Goal: Task Accomplishment & Management: Complete application form

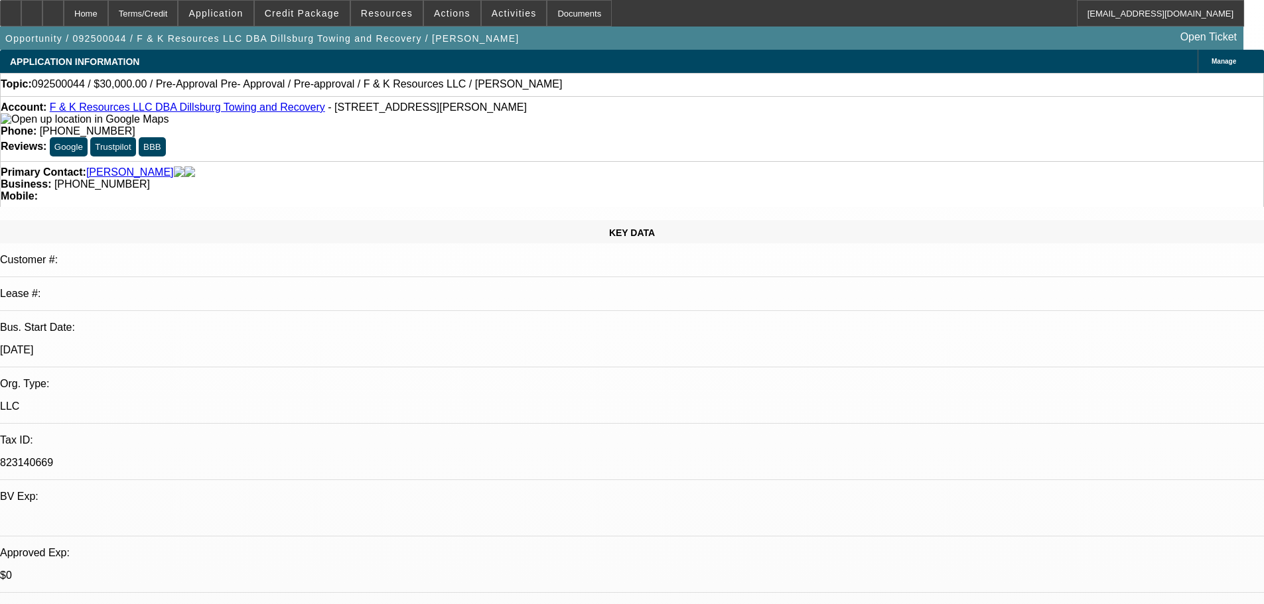
select select "0"
select select "6"
select select "0"
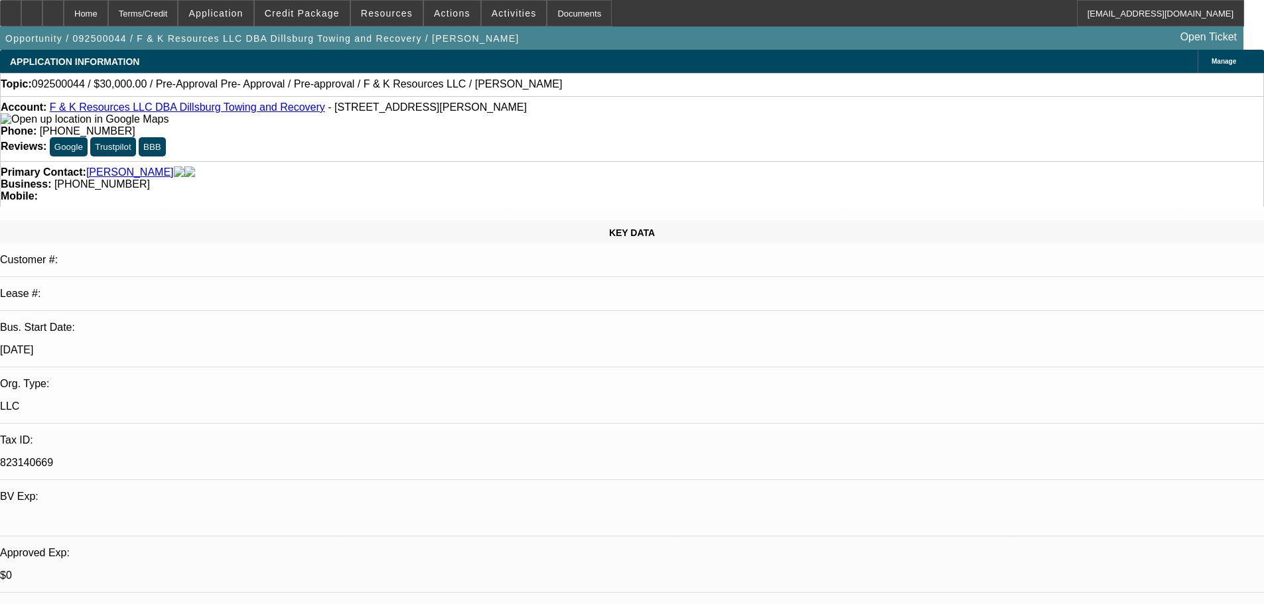
select select "0"
select select "6"
select select "0"
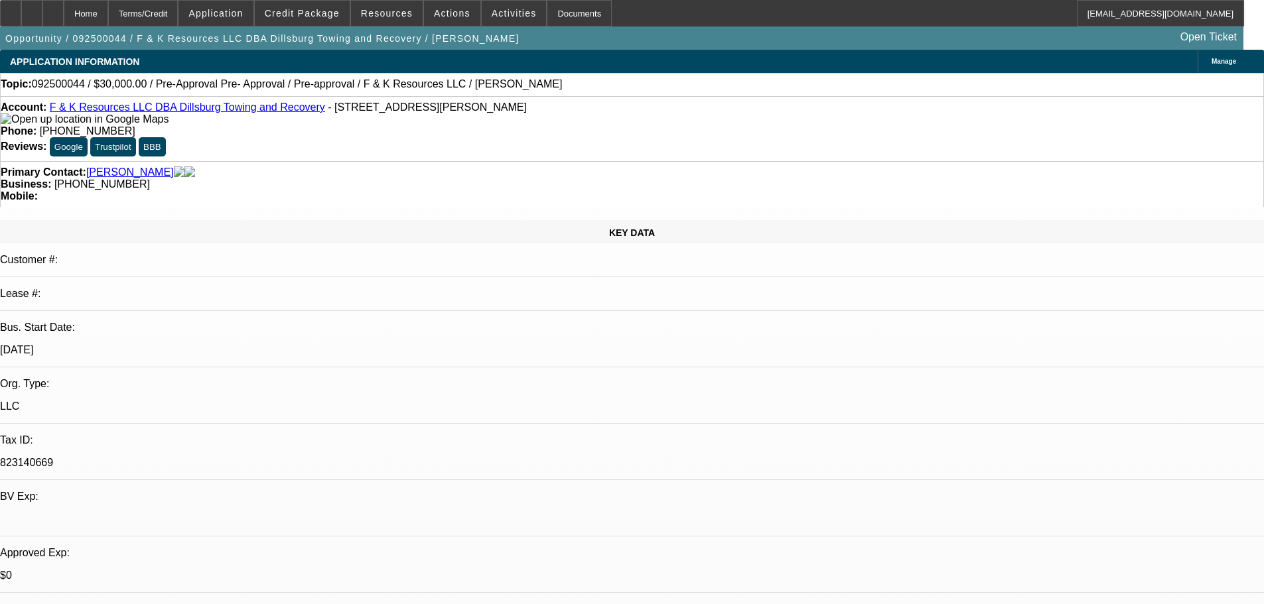
select select "0"
select select "6"
select select "0"
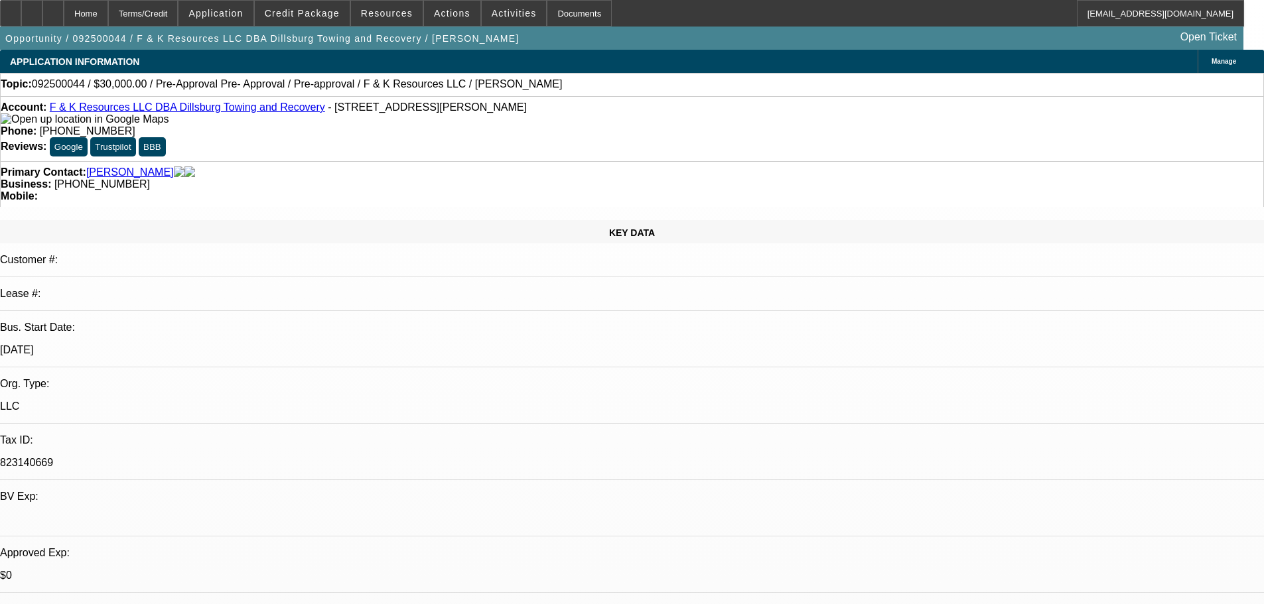
select select "6"
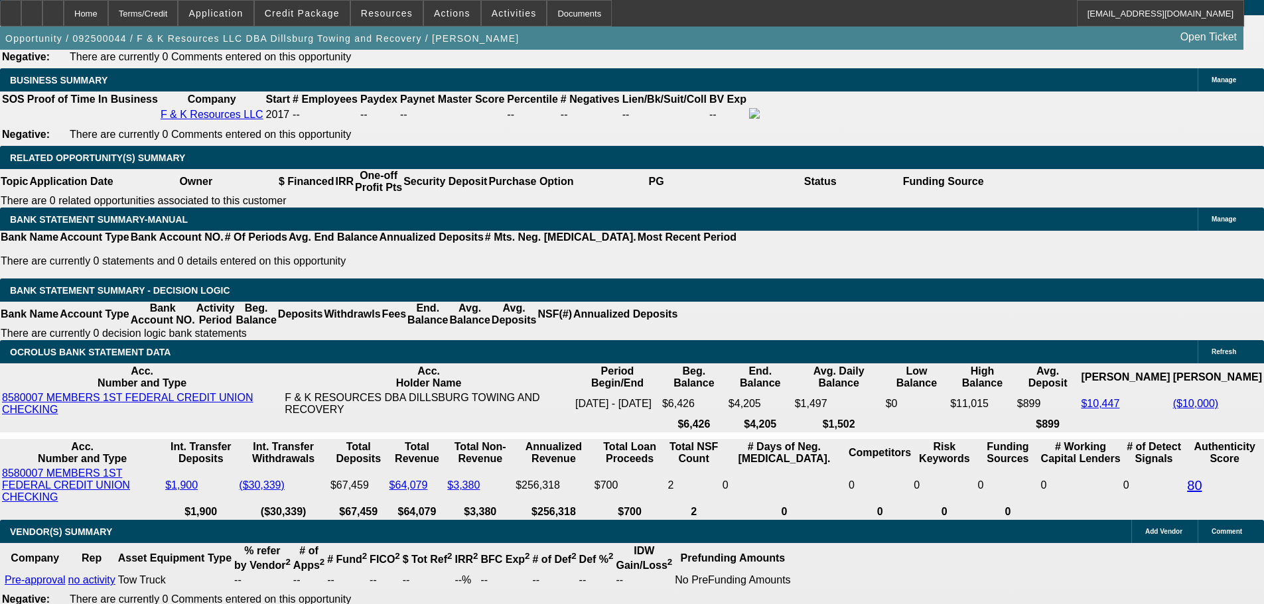
scroll to position [2189, 0]
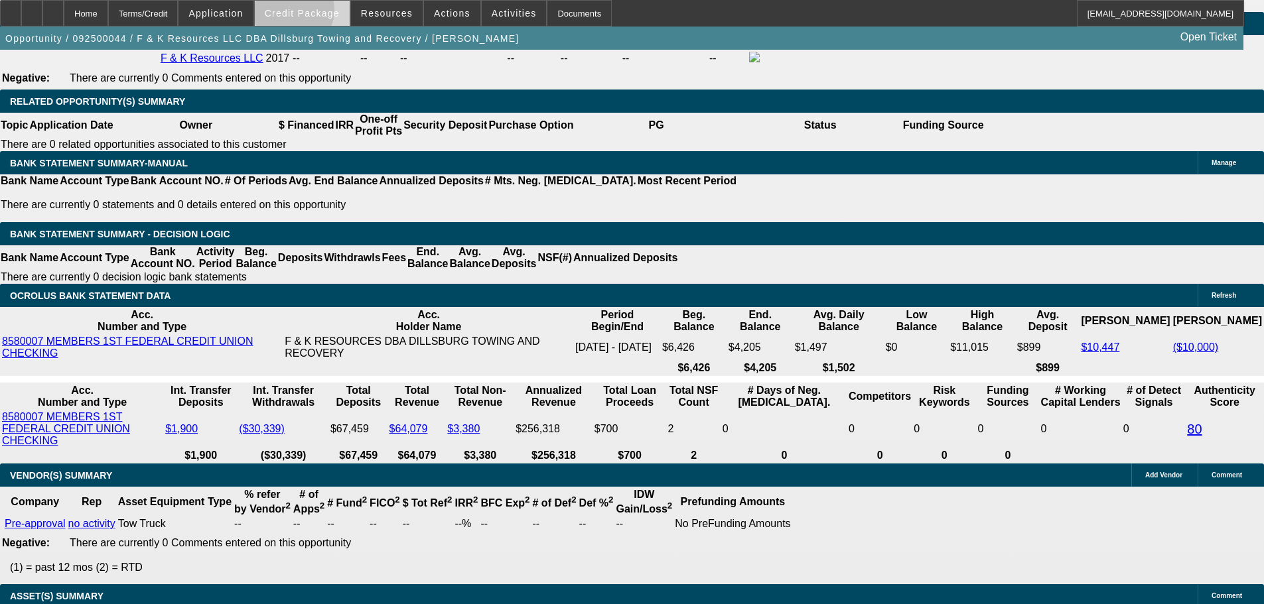
click at [314, 13] on span "Credit Package" at bounding box center [302, 13] width 75 height 11
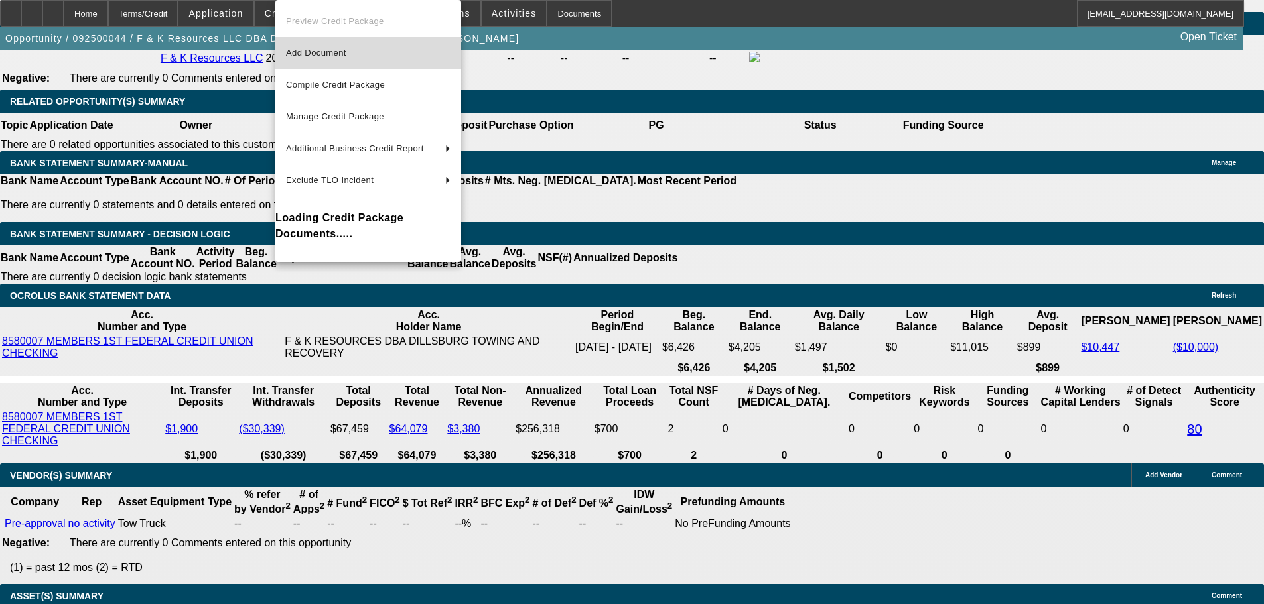
click at [330, 50] on span "Add Document" at bounding box center [316, 53] width 60 height 10
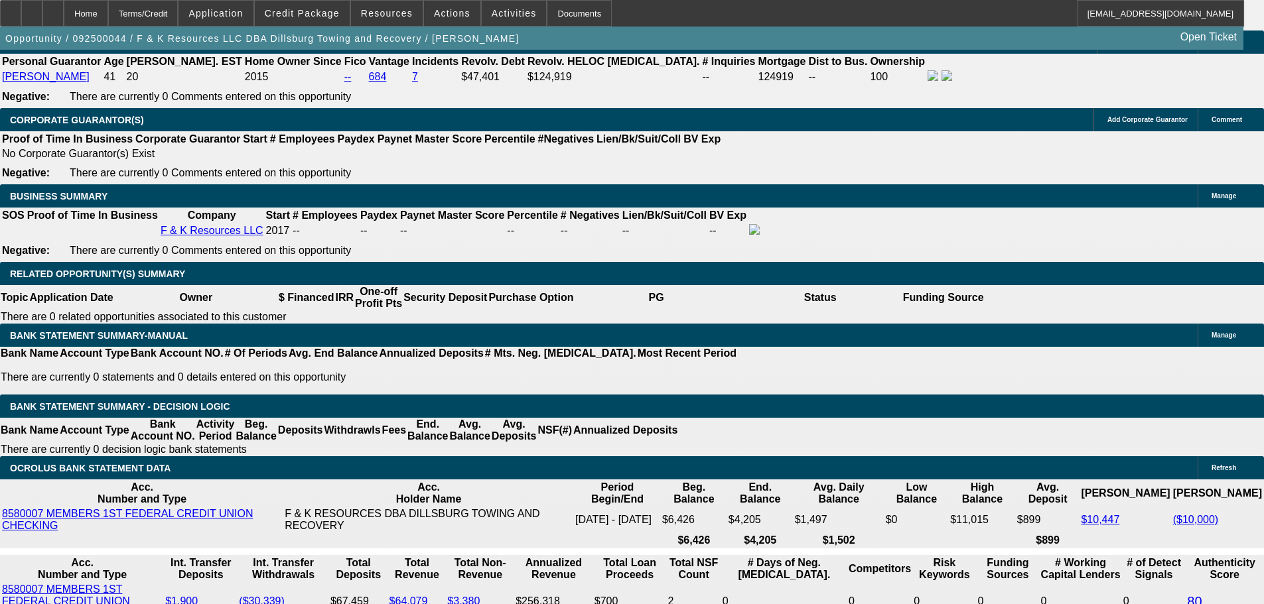
scroll to position [1990, 0]
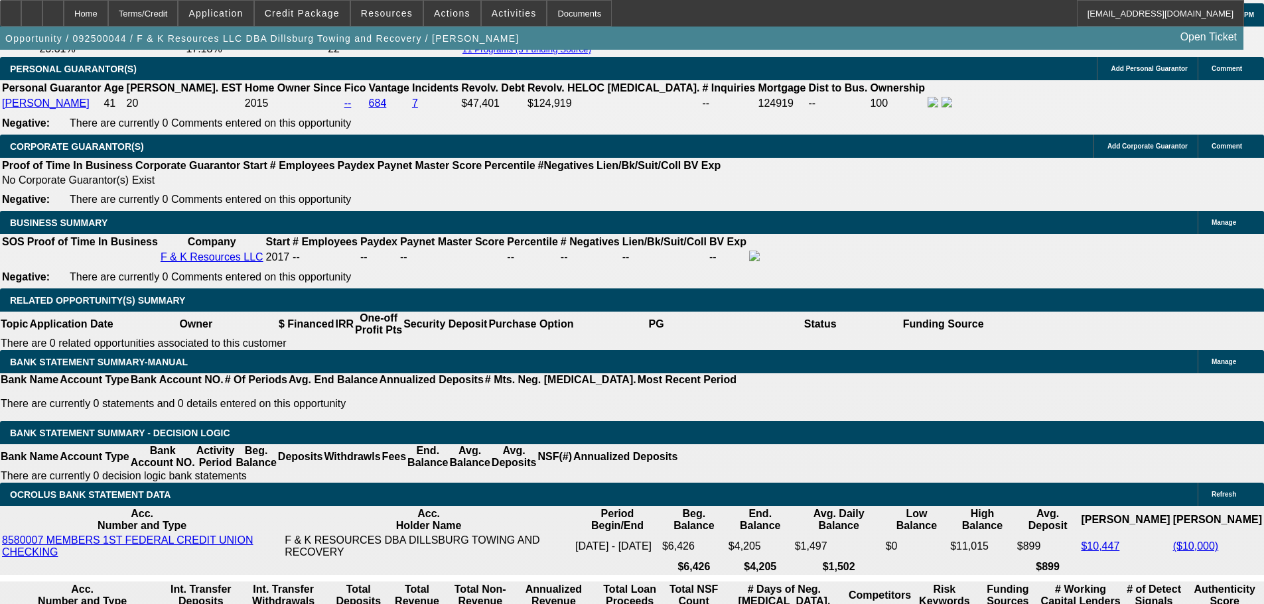
drag, startPoint x: 983, startPoint y: 116, endPoint x: 981, endPoint y: 139, distance: 23.4
click at [324, 17] on span "Credit Package" at bounding box center [302, 13] width 75 height 11
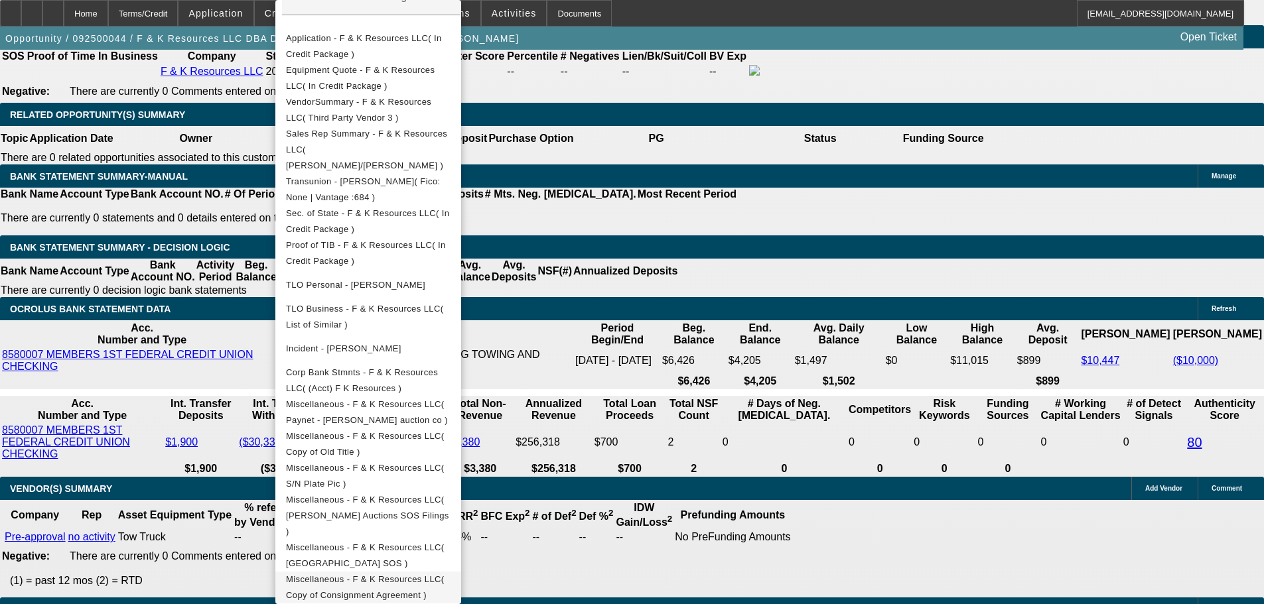
scroll to position [2189, 0]
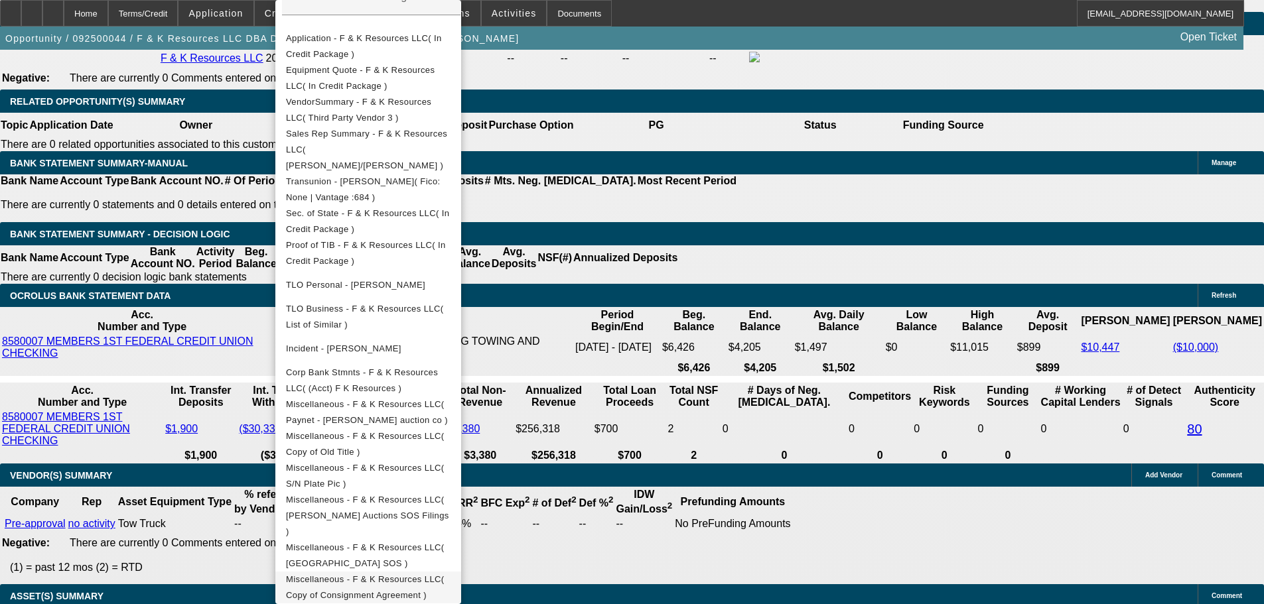
click at [445, 575] on span "Miscellaneous - F & K Resources LLC( Copy of Consignment Agreement )" at bounding box center [365, 588] width 159 height 26
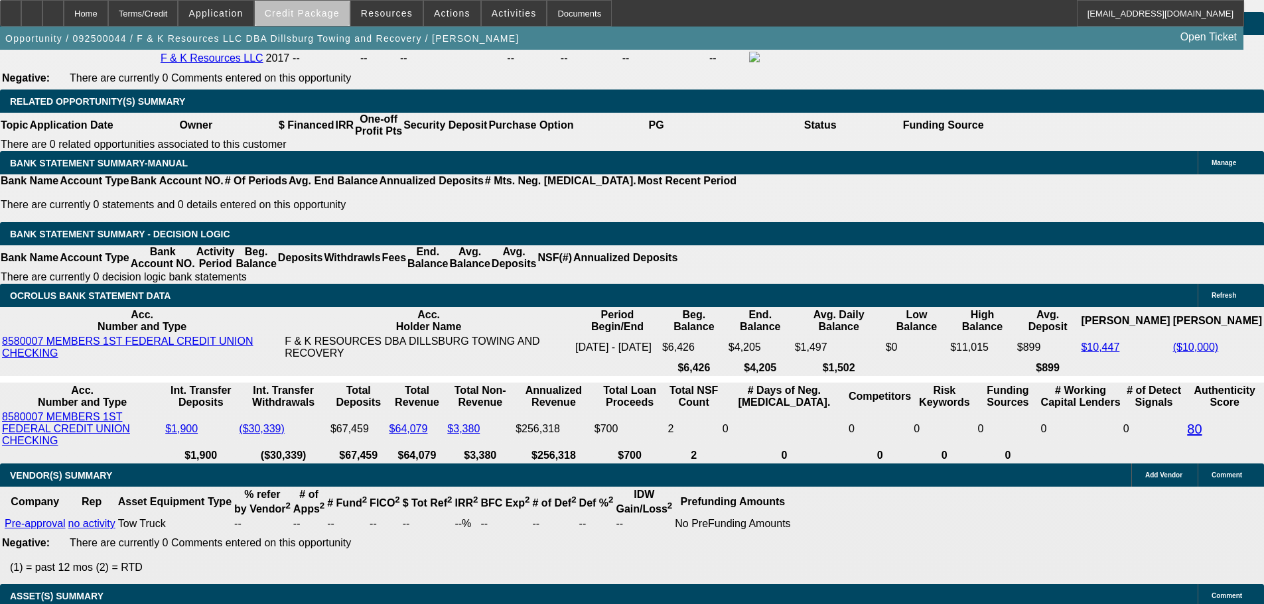
click at [330, 15] on span "Credit Package" at bounding box center [302, 13] width 75 height 11
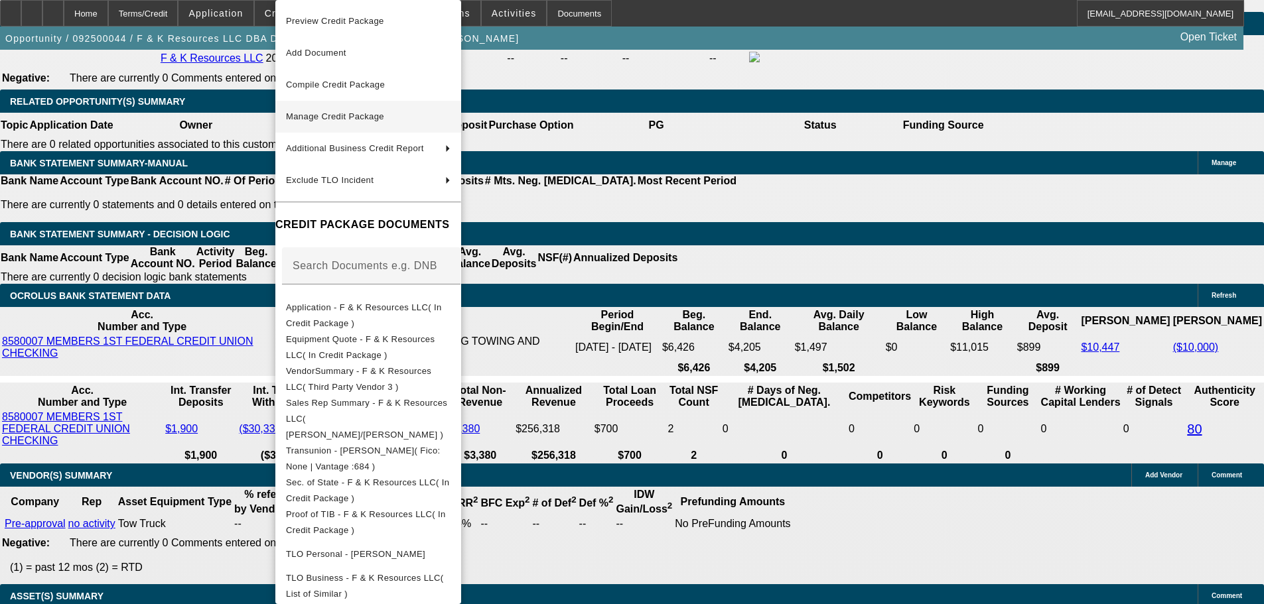
click at [360, 117] on span "Manage Credit Package" at bounding box center [335, 116] width 98 height 10
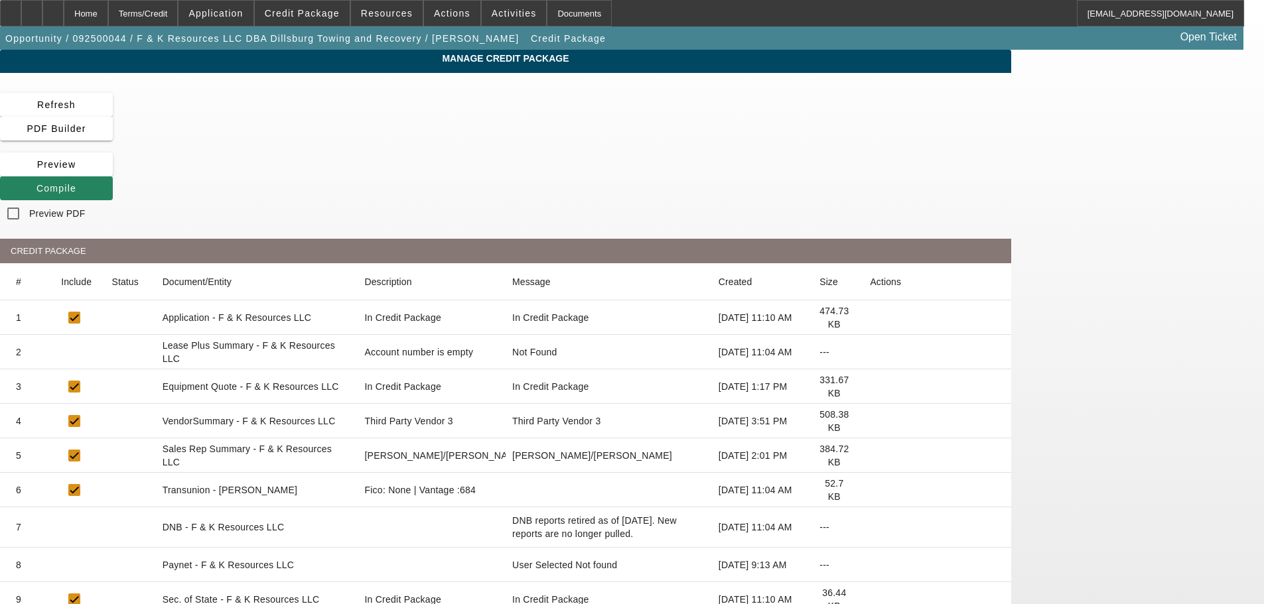
scroll to position [387, 0]
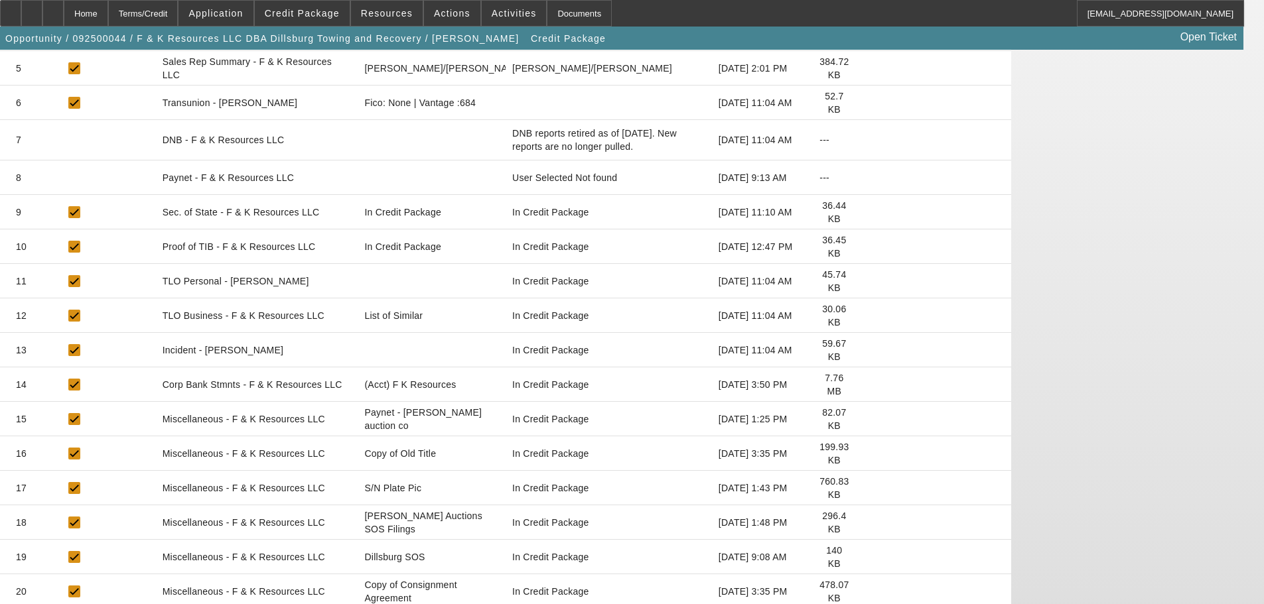
click at [870, 592] on icon at bounding box center [870, 592] width 0 height 0
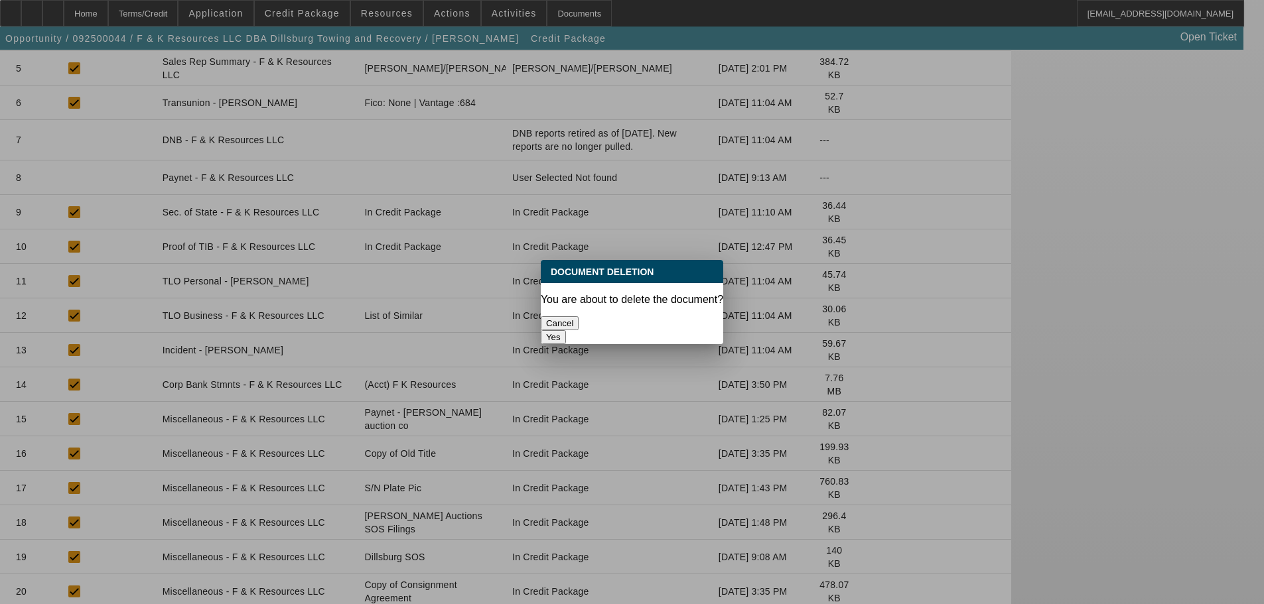
click at [566, 330] on button "Yes" at bounding box center [553, 337] width 25 height 14
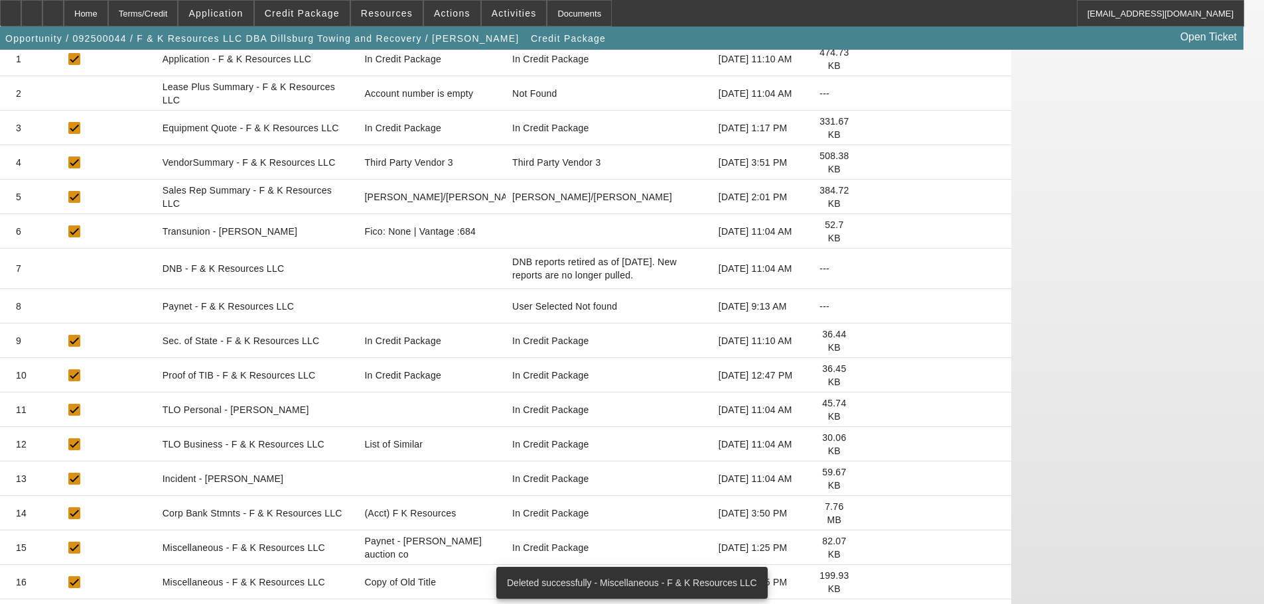
scroll to position [353, 0]
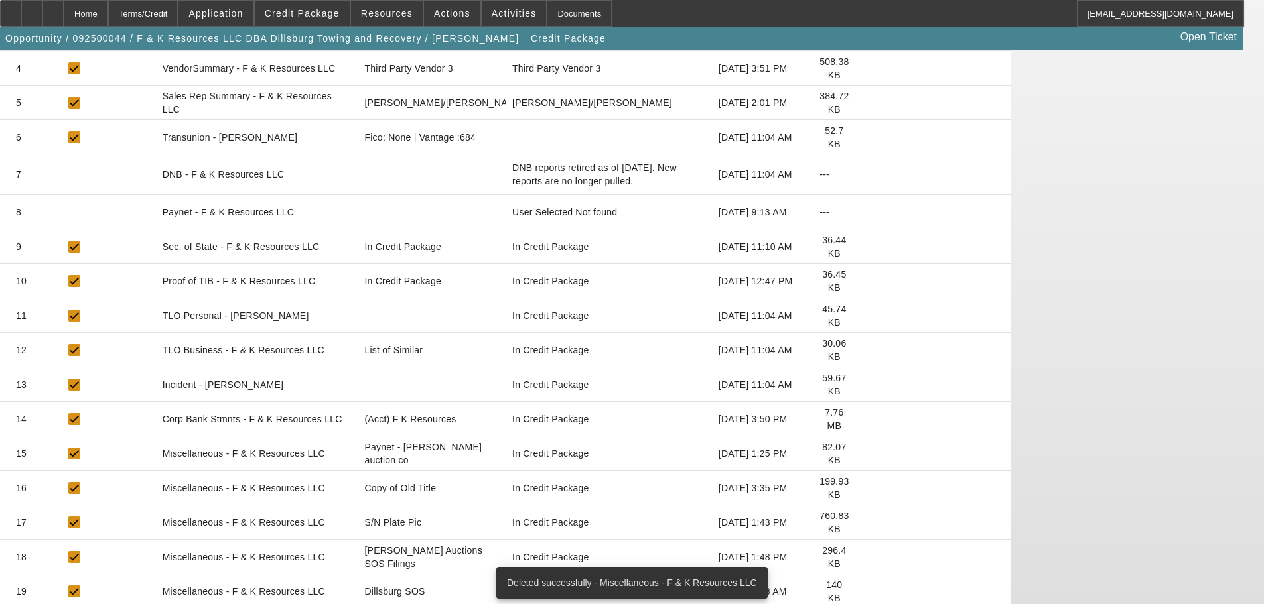
click at [870, 488] on icon at bounding box center [870, 488] width 0 height 0
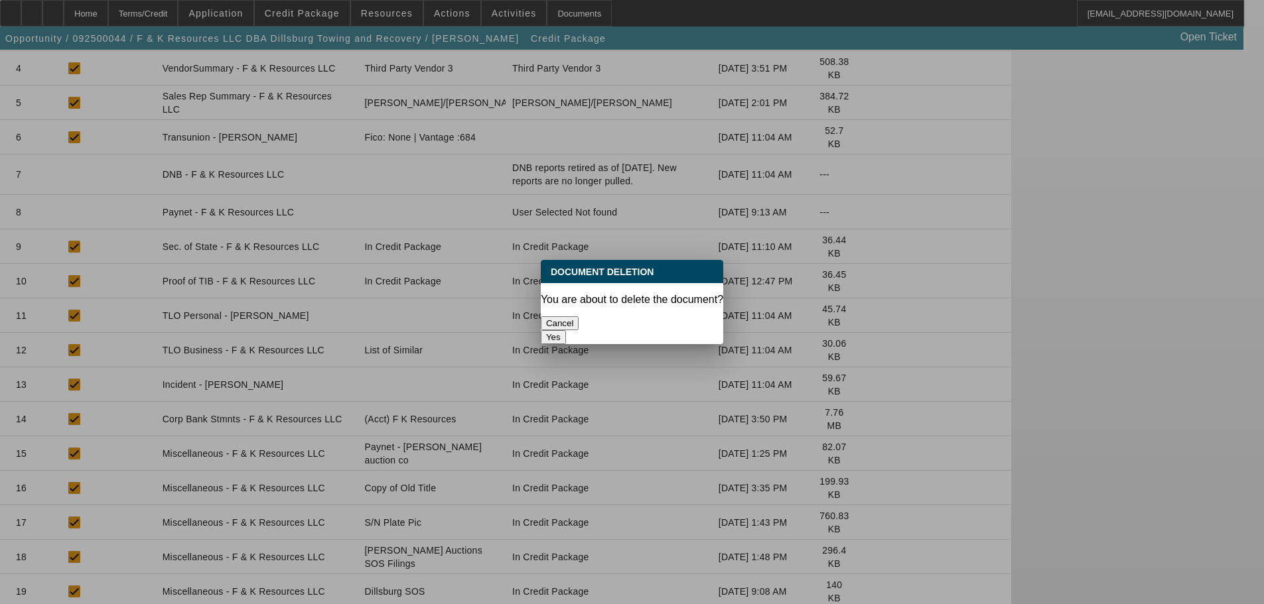
click at [566, 330] on button "Yes" at bounding box center [553, 337] width 25 height 14
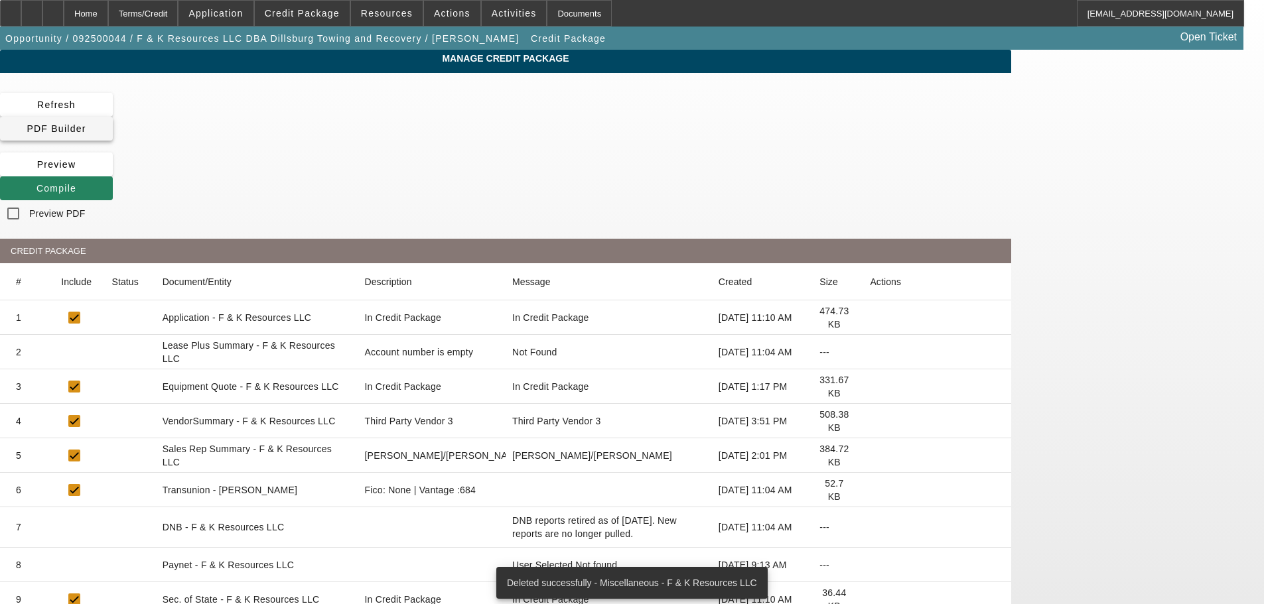
click at [86, 123] on span "PDF Builder" at bounding box center [56, 128] width 59 height 11
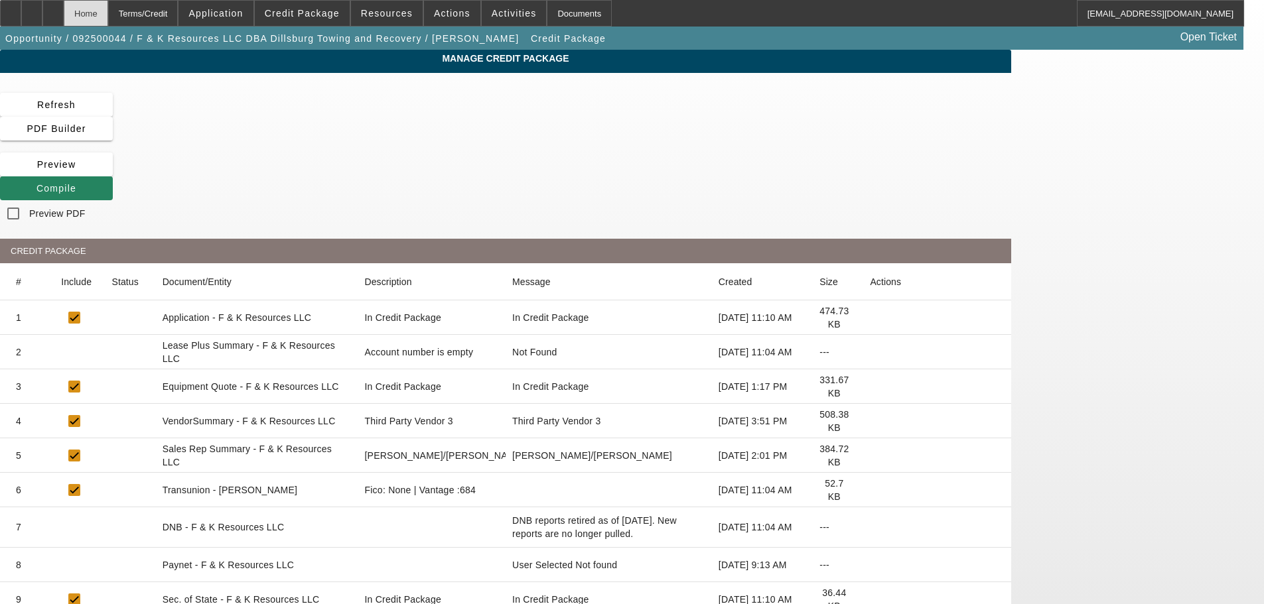
drag, startPoint x: 121, startPoint y: 14, endPoint x: 117, endPoint y: 19, distance: 7.1
click at [108, 14] on div "Home" at bounding box center [86, 13] width 44 height 27
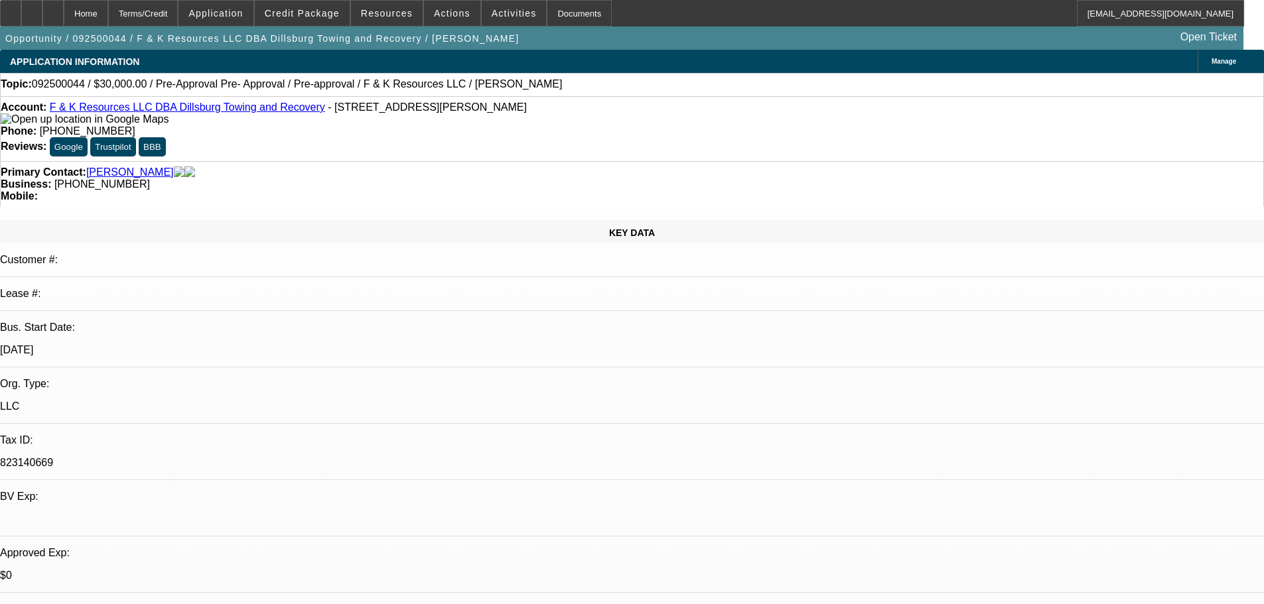
select select "0"
select select "6"
select select "0"
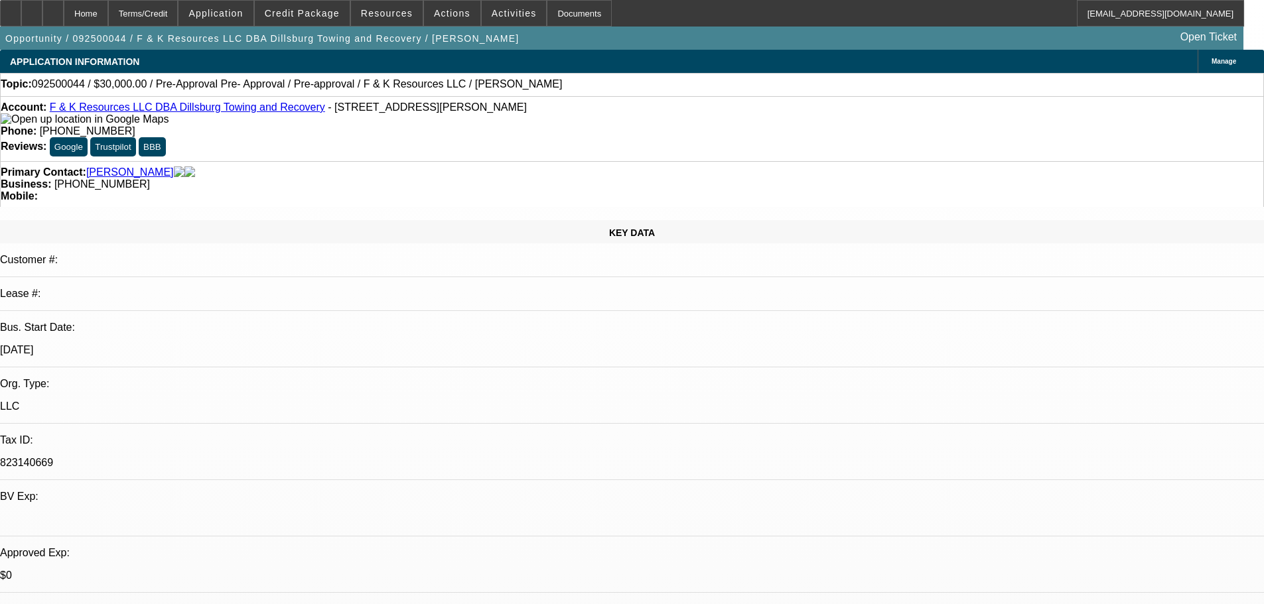
select select "0"
select select "6"
select select "0"
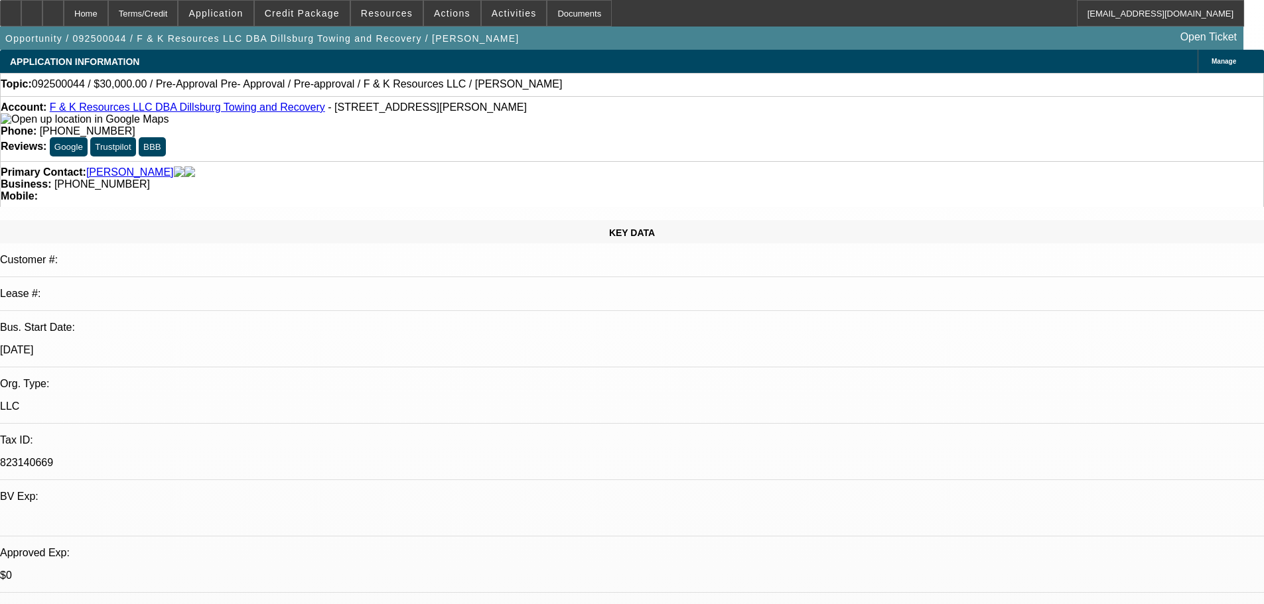
select select "0"
select select "6"
select select "0"
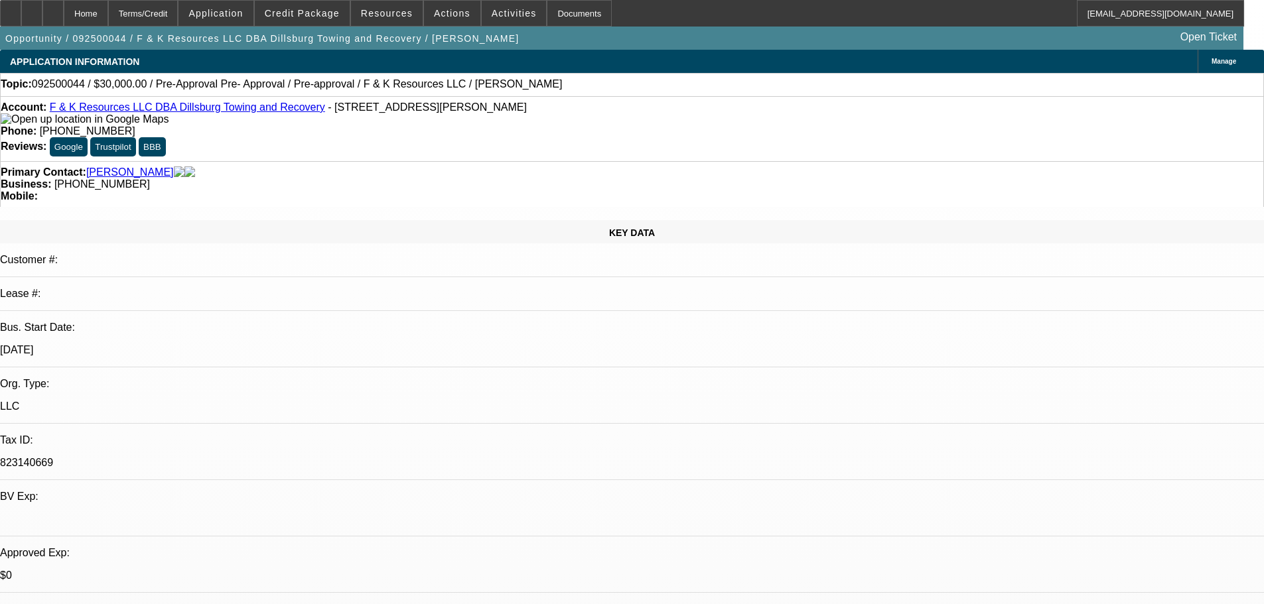
select select "6"
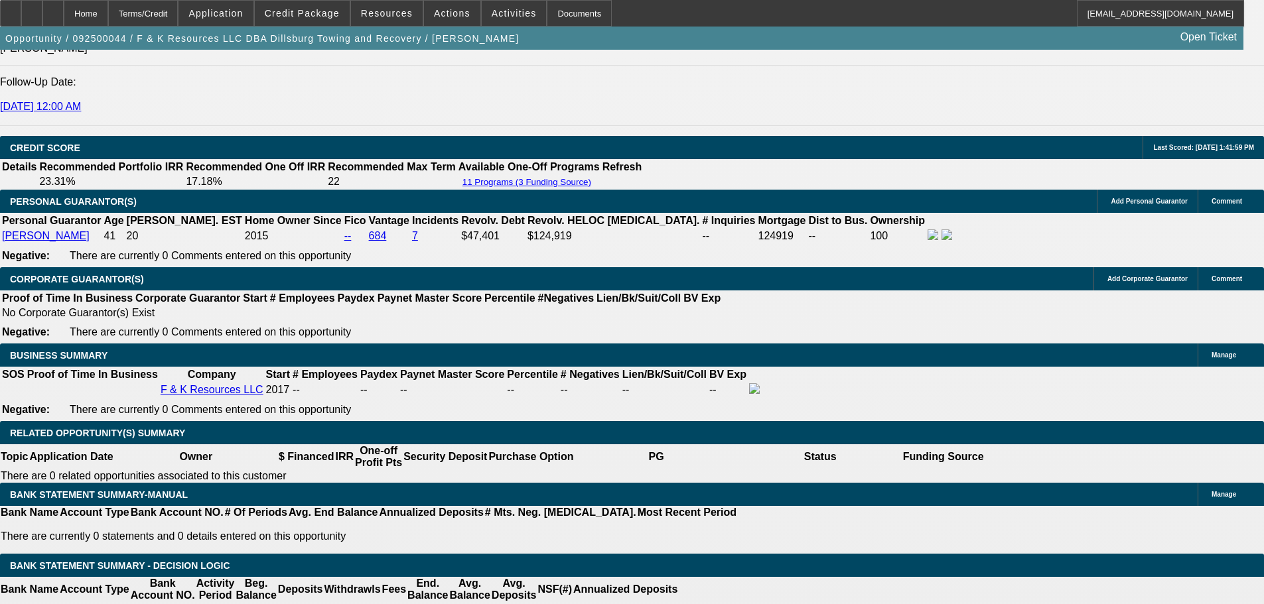
scroll to position [1924, 0]
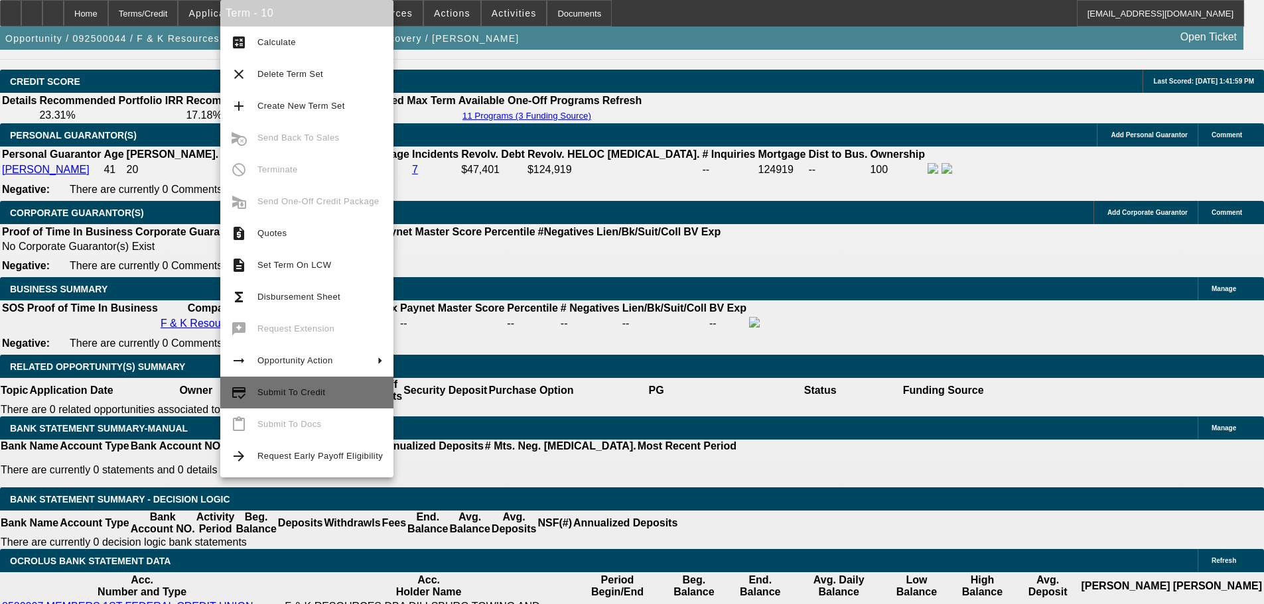
click at [321, 394] on span "Submit To Credit" at bounding box center [319, 393] width 125 height 16
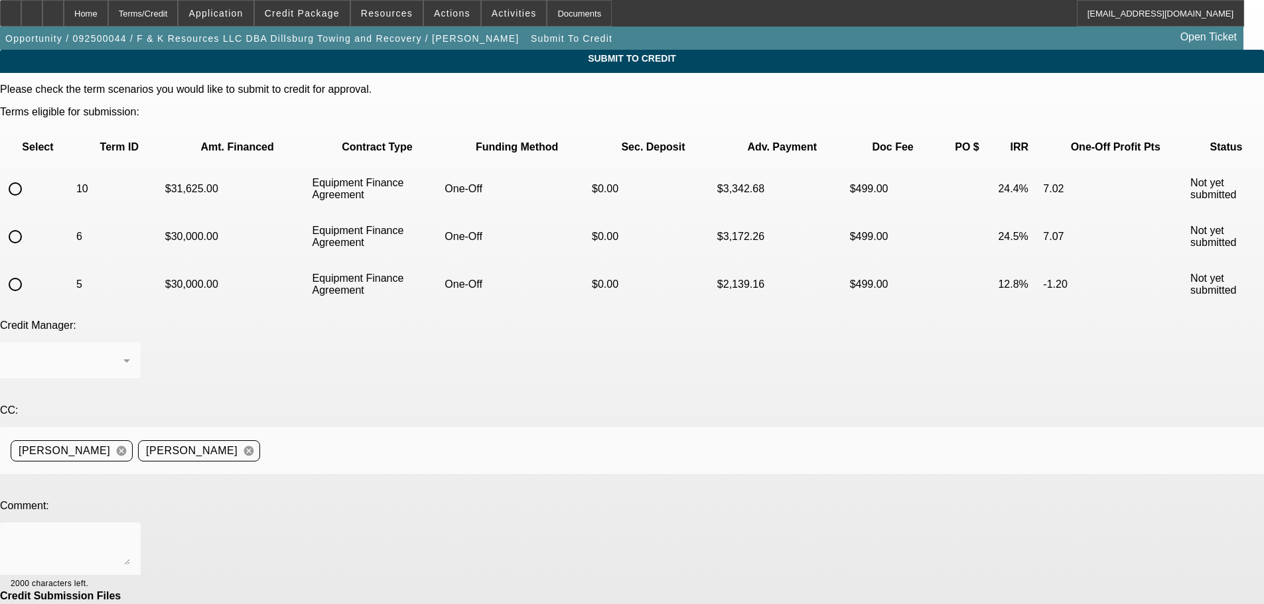
click at [29, 176] on input "radio" at bounding box center [15, 189] width 27 height 27
radio input "true"
click at [130, 533] on textarea at bounding box center [70, 549] width 119 height 32
click at [130, 533] on textarea "Hello, I attached the consignment agreement and copy of old title from the esta…" at bounding box center [70, 549] width 119 height 32
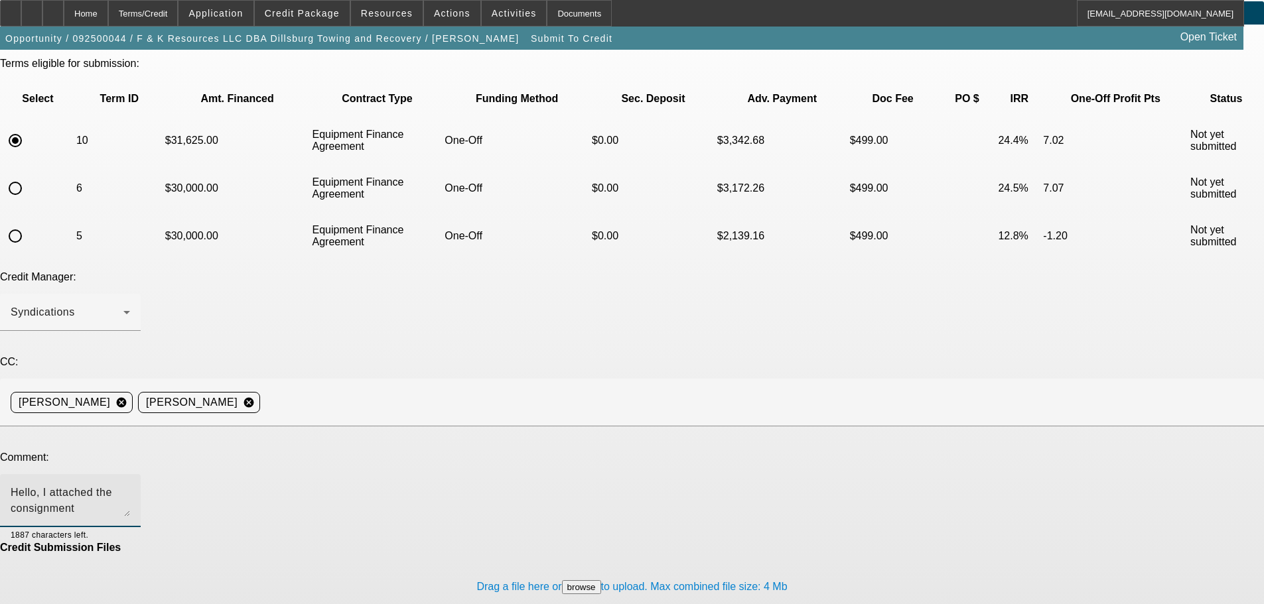
scroll to position [49, 0]
type textarea "Hello, I attached the consignment agreement and copy of old title from the esta…"
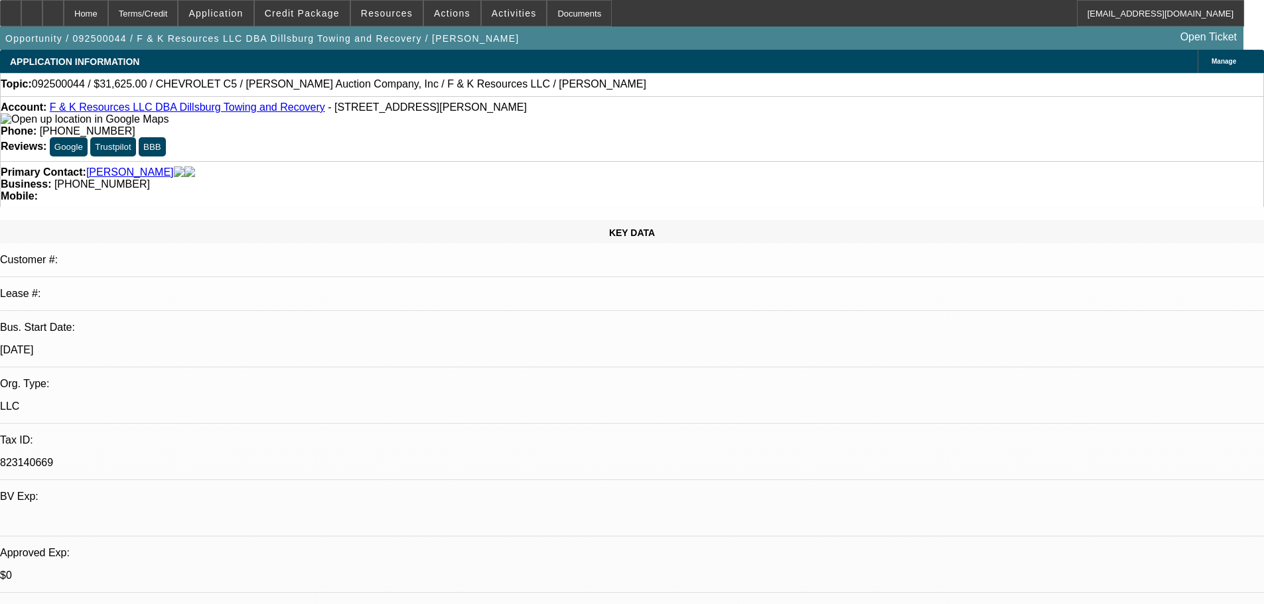
select select "0"
select select "6"
select select "0"
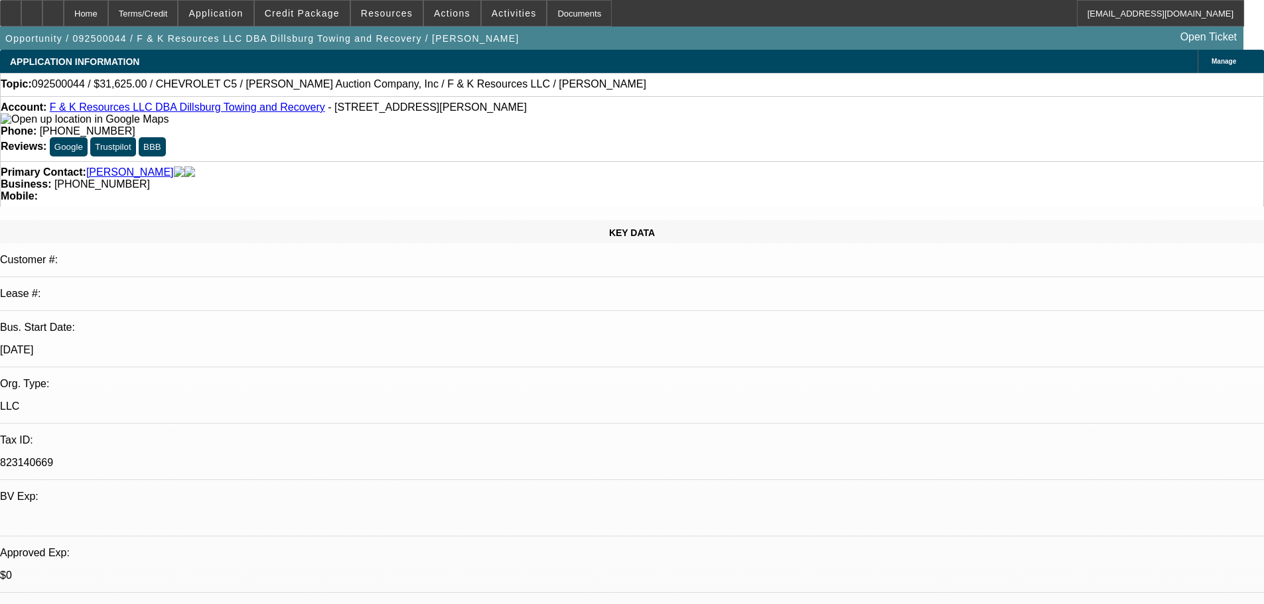
select select "0"
select select "6"
select select "0"
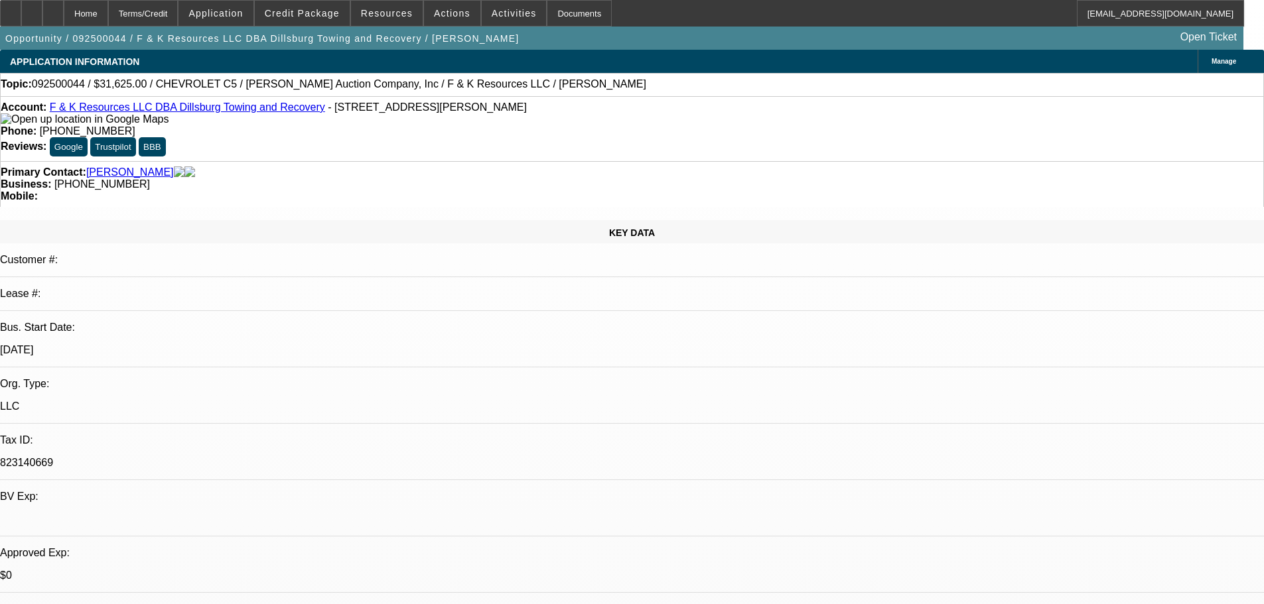
select select "0"
select select "6"
select select "0"
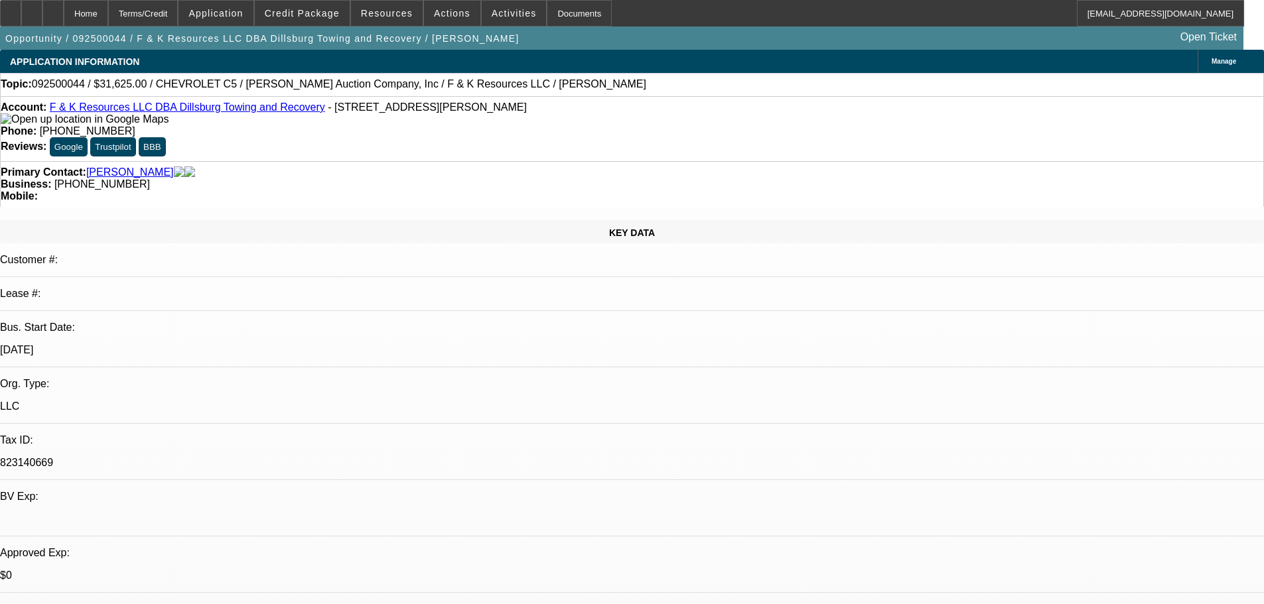
select select "6"
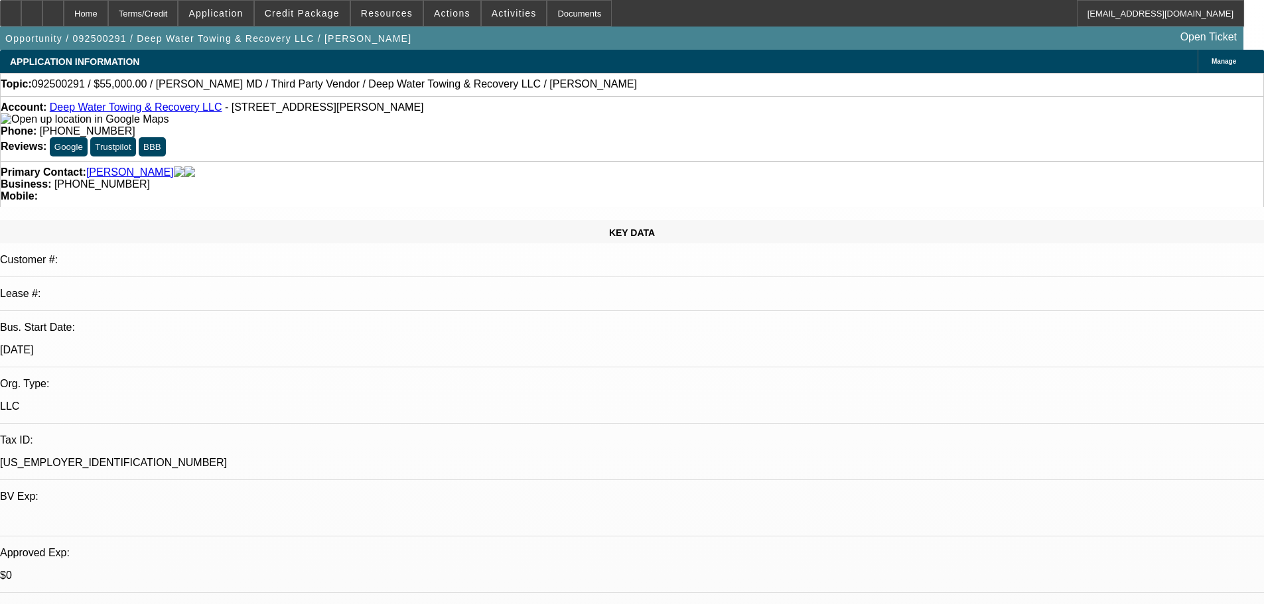
select select "0"
select select "2"
select select "0.1"
select select "4"
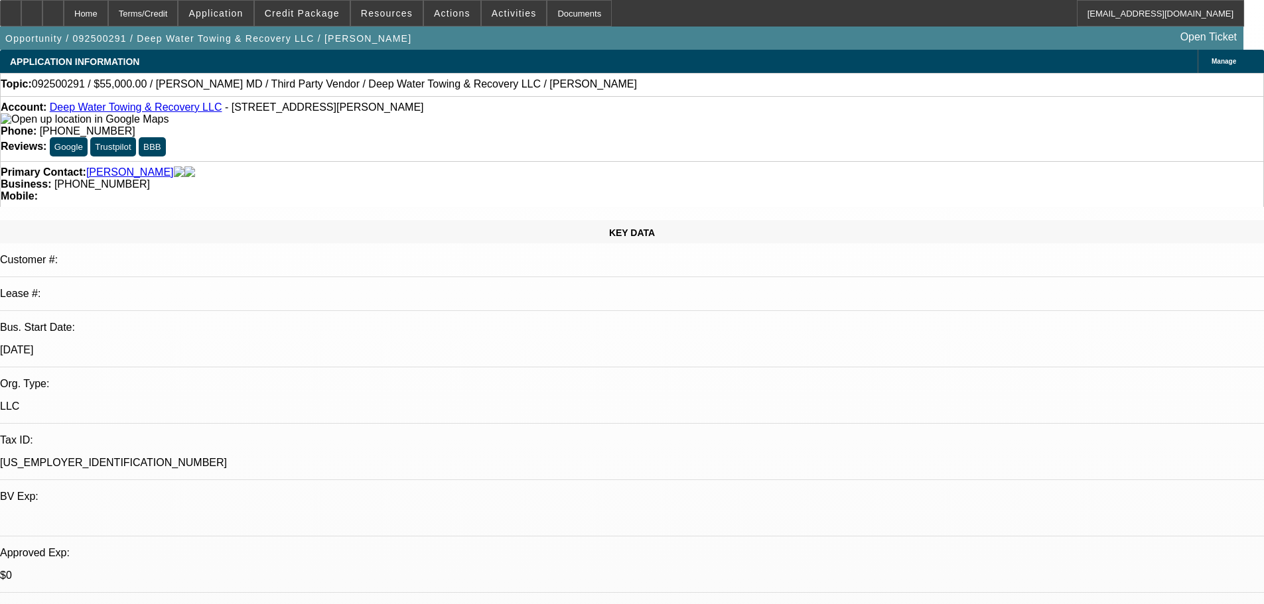
select select "0"
select select "2"
select select "0.1"
select select "4"
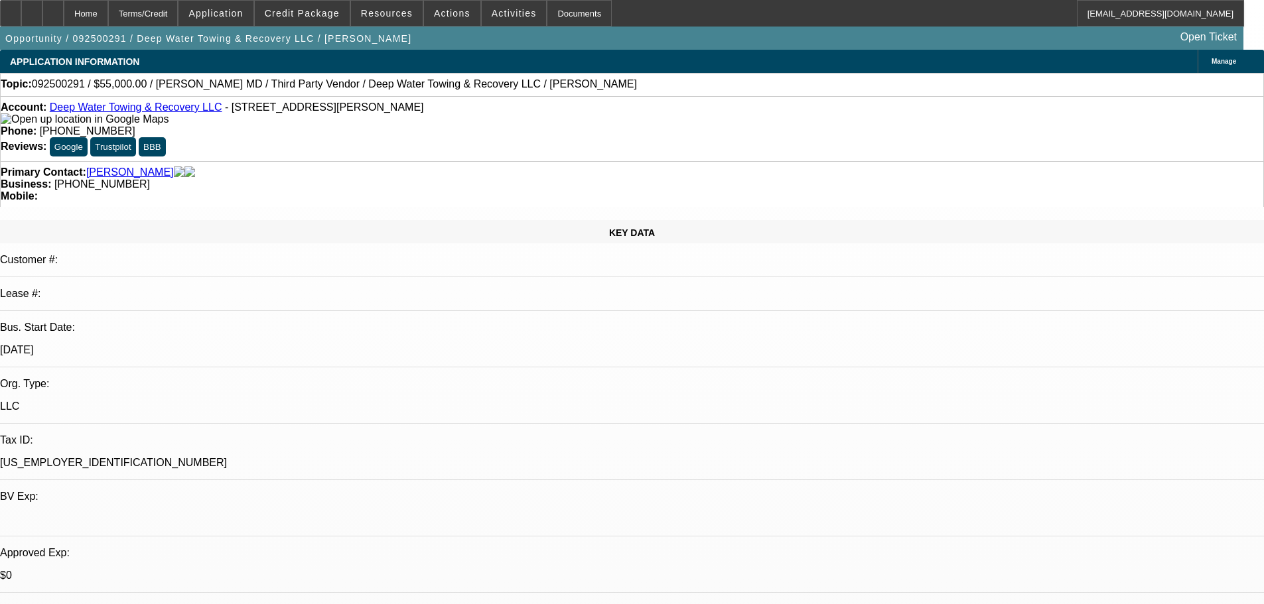
select select "0"
select select "2"
select select "0.1"
select select "4"
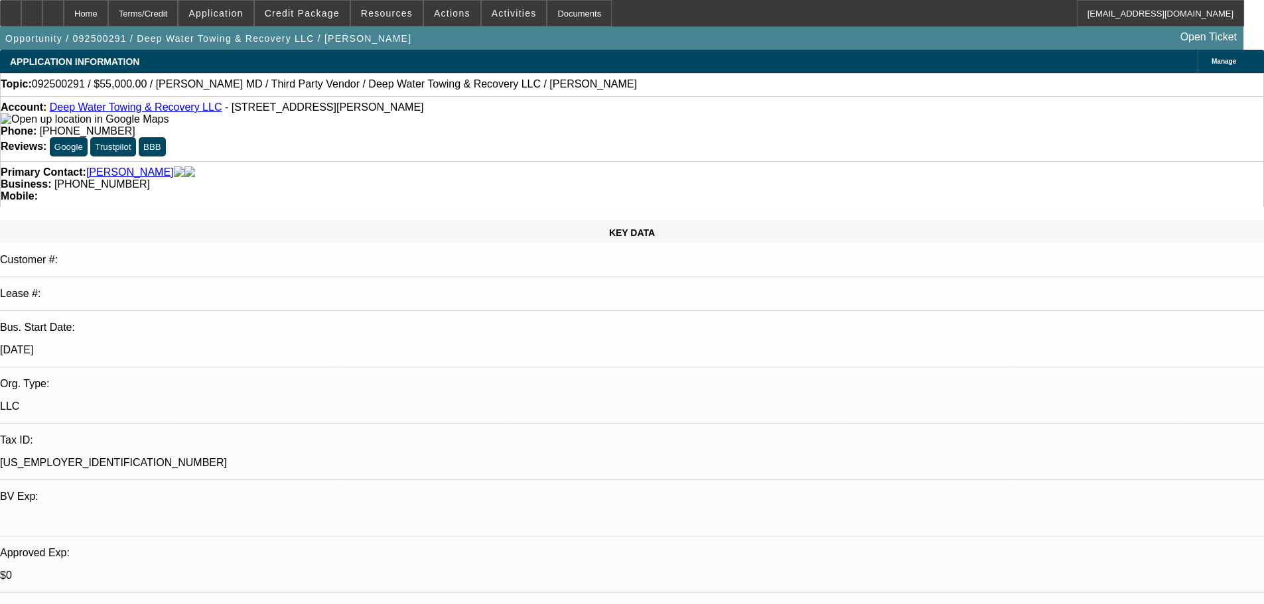
select select "0"
select select "2"
select select "0.1"
select select "4"
